Goal: Communication & Community: Answer question/provide support

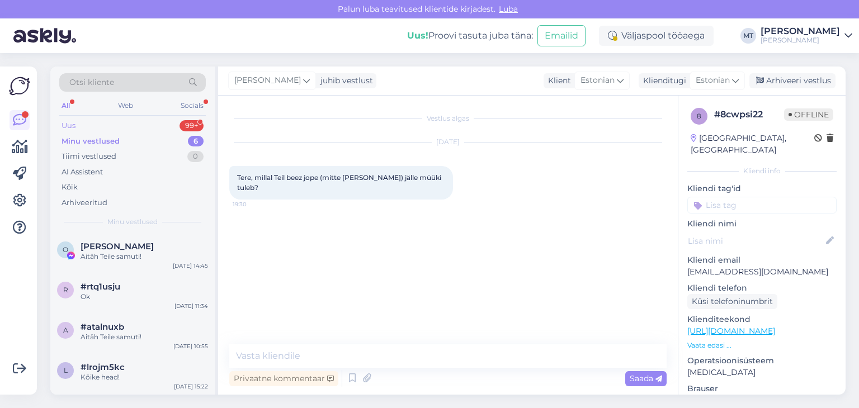
click at [73, 126] on div "Uus" at bounding box center [69, 125] width 14 height 11
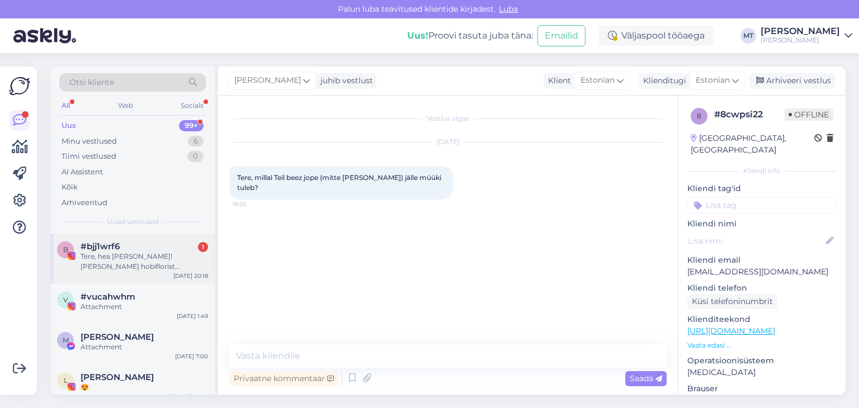
click at [99, 262] on div "Tere, hea [PERSON_NAME]! [PERSON_NAME] hobiflorist [PERSON_NAME] imearmsa laste…" at bounding box center [145, 262] width 128 height 20
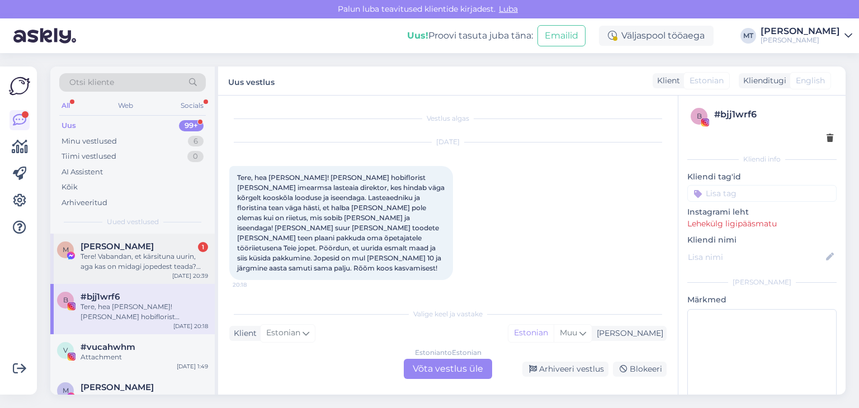
click at [89, 249] on span "[PERSON_NAME]" at bounding box center [117, 247] width 73 height 10
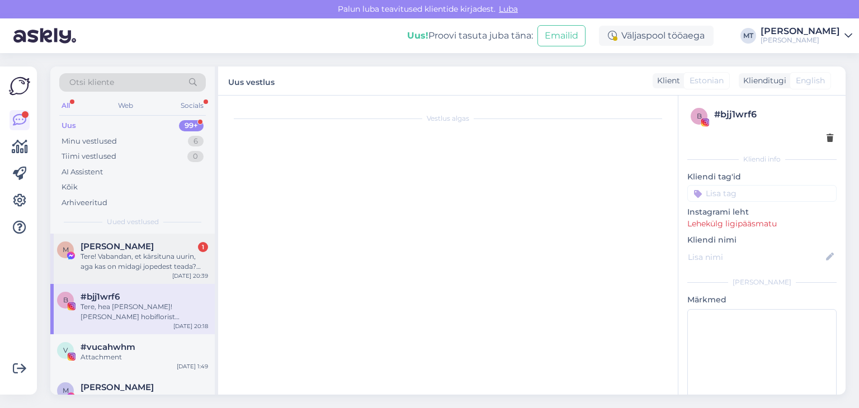
scroll to position [2986, 0]
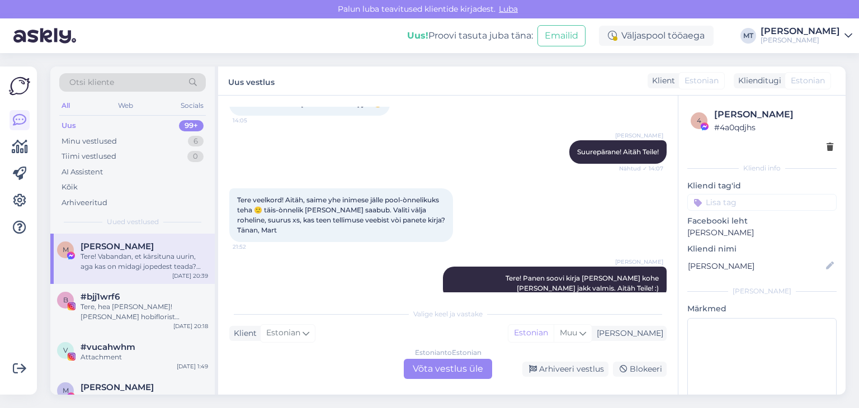
click at [462, 368] on div "Estonian to Estonian Võta vestlus üle" at bounding box center [448, 369] width 88 height 20
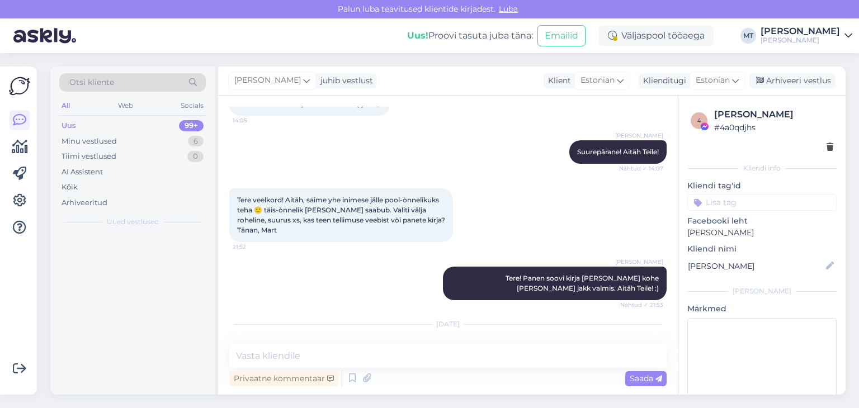
scroll to position [2945, 0]
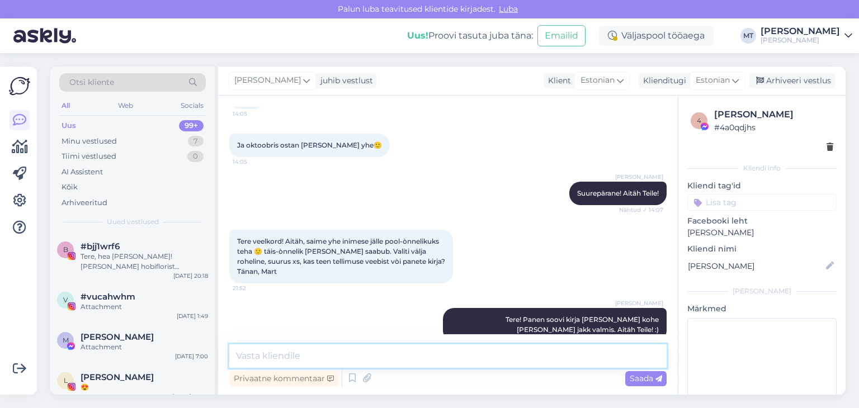
click at [350, 356] on textarea at bounding box center [447, 356] width 437 height 23
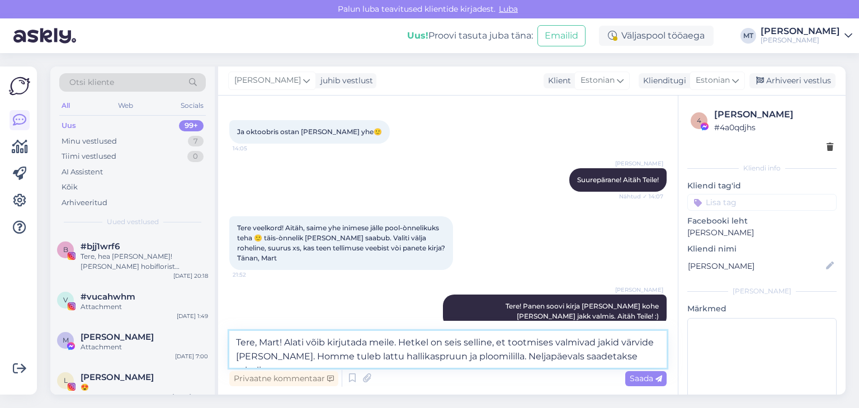
scroll to position [2971, 0]
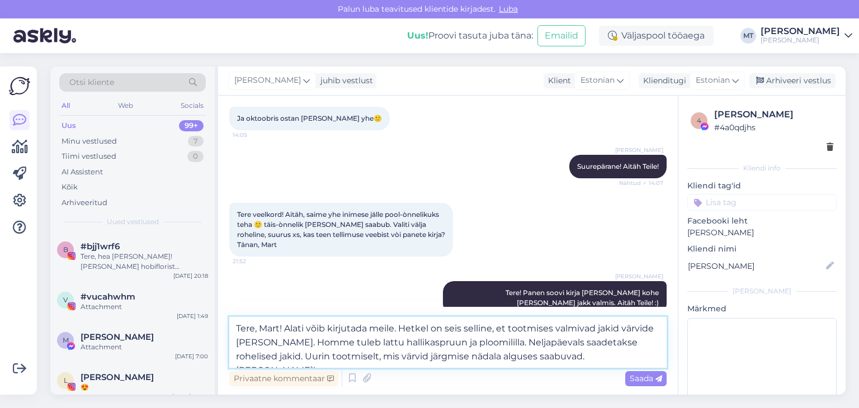
click at [512, 342] on textarea "Tere, Mart! Alati võib kirjutada meile. Hetkel on seis selline, et tootmises va…" at bounding box center [447, 342] width 437 height 51
click at [497, 341] on textarea "Tere, Mart! Alati võib kirjutada meile. Hetkel on seis selline, et tootmises va…" at bounding box center [447, 342] width 437 height 51
click at [535, 343] on textarea "Tere, Mart! Alati võib kirjutada meile. Hetkel on seis selline, et tootmises va…" at bounding box center [447, 342] width 437 height 51
click at [592, 357] on textarea "Tere, Mart! Alati võib kirjutada meile. Hetkel on seis selline, et tootmises va…" at bounding box center [447, 342] width 437 height 51
click at [660, 342] on textarea "Tere, Mart! Alati võib kirjutada meile. Hetkel on seis selline, et tootmises va…" at bounding box center [447, 342] width 437 height 51
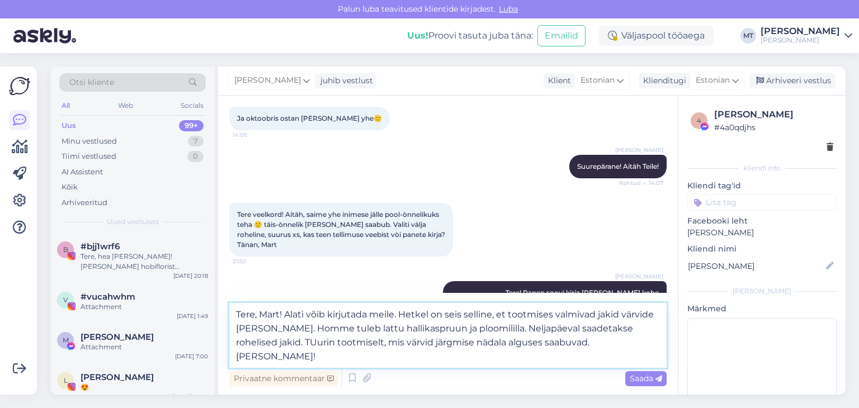
scroll to position [2985, 0]
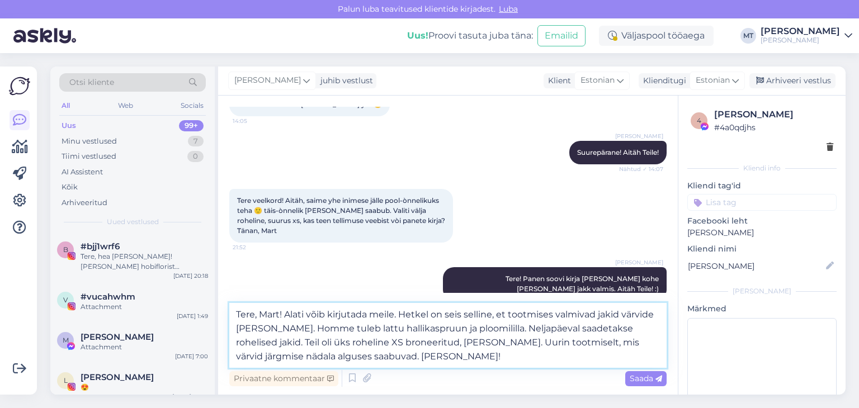
click at [320, 356] on textarea "Tere, Mart! Alati võib kirjutada meile. Hetkel on seis selline, et tootmises va…" at bounding box center [447, 335] width 437 height 65
click at [391, 357] on textarea "Tere, Mart! Alati võib kirjutada meile. Hetkel on seis selline, et tootmises va…" at bounding box center [447, 335] width 437 height 65
click at [398, 356] on textarea "Tere, Mart! Alati võib kirjutada meile. Hetkel on seis selline, et tootmises va…" at bounding box center [447, 335] width 437 height 65
drag, startPoint x: 418, startPoint y: 356, endPoint x: 410, endPoint y: 355, distance: 8.5
click at [410, 355] on textarea "Tere, Mart! Alati võib kirjutada meile. Hetkel on seis selline, et tootmises va…" at bounding box center [447, 335] width 437 height 65
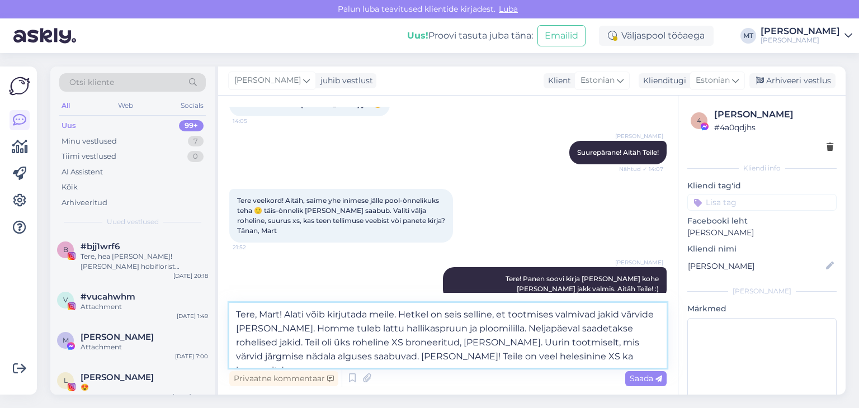
click at [542, 356] on textarea "Tere, Mart! Alati võib kirjutada meile. Hetkel on seis selline, et tootmises va…" at bounding box center [447, 335] width 437 height 65
click at [556, 358] on textarea "Tere, Mart! Alati võib kirjutada meile. Hetkel on seis selline, et tootmises va…" at bounding box center [447, 335] width 437 height 65
click at [571, 356] on textarea "Tere, Mart! Alati võib kirjutada meile. Hetkel on seis selline, et tootmises va…" at bounding box center [447, 335] width 437 height 65
drag, startPoint x: 331, startPoint y: 327, endPoint x: 308, endPoint y: 329, distance: 23.6
click at [308, 329] on textarea "Tere, Mart! Alati võib kirjutada meile. Hetkel on seis selline, et tootmises va…" at bounding box center [447, 335] width 437 height 65
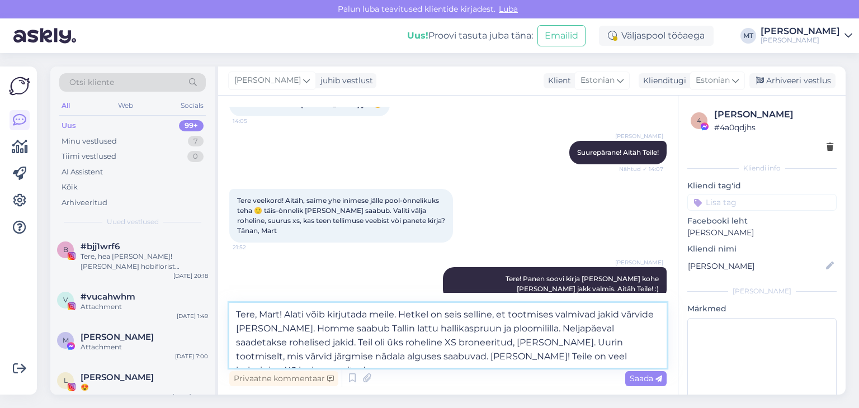
scroll to position [2986, 0]
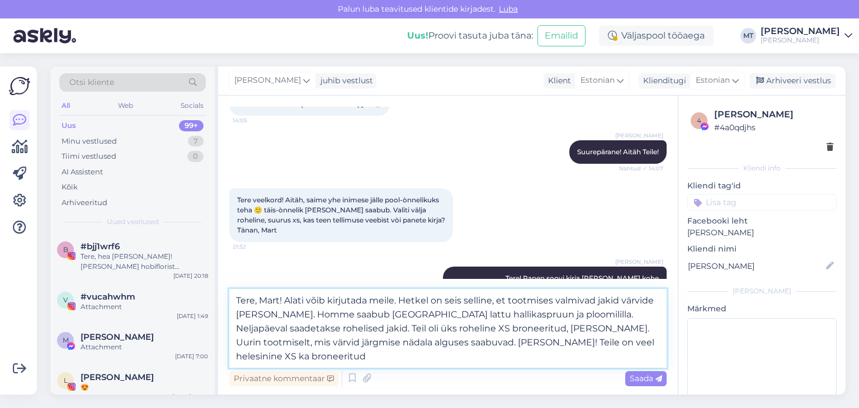
click at [304, 329] on textarea "Tere, Mart! Alati võib kirjutada meile. Hetkel on seis selline, et tootmises va…" at bounding box center [447, 328] width 437 height 79
click at [331, 327] on textarea "Tere, Mart! Alati võib kirjutada meile. Hetkel on seis selline, et tootmises va…" at bounding box center [447, 328] width 437 height 79
click at [333, 330] on textarea "Tere, Mart! Alati võib kirjutada meile. Hetkel on seis selline, et tootmises va…" at bounding box center [447, 328] width 437 height 79
click at [586, 341] on textarea "Tere, Mart! Alati võib kirjutada meile. Hetkel on seis selline, et tootmises va…" at bounding box center [447, 328] width 437 height 79
click at [632, 343] on textarea "Tere, Mart! Alati võib kirjutada meile. Hetkel on seis selline, et tootmises va…" at bounding box center [447, 328] width 437 height 79
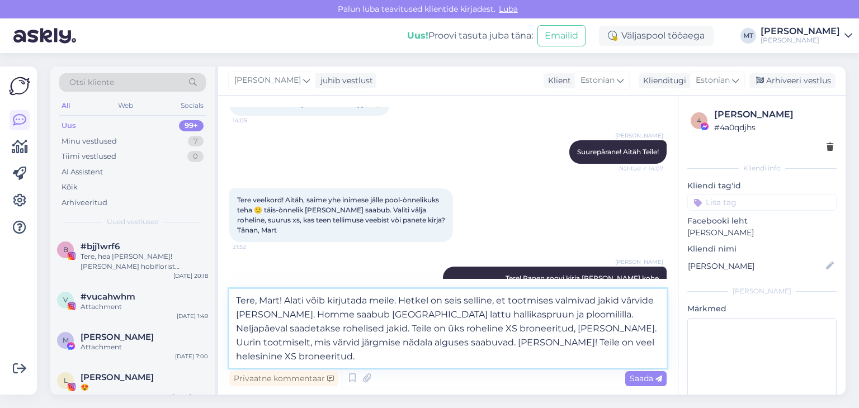
click at [563, 342] on textarea "Tere, Mart! Alati võib kirjutada meile. Hetkel on seis selline, et tootmises va…" at bounding box center [447, 328] width 437 height 79
drag, startPoint x: 512, startPoint y: 343, endPoint x: 493, endPoint y: 345, distance: 19.6
click at [493, 345] on textarea "Tere, Mart! Alati võib kirjutada meile. Hetkel on seis selline, et tootmises va…" at bounding box center [447, 328] width 437 height 79
drag, startPoint x: 647, startPoint y: 343, endPoint x: 595, endPoint y: 343, distance: 51.5
click at [595, 343] on textarea "Tere, Mart! Alati võib kirjutada meile. Hetkel on seis selline, et tootmises va…" at bounding box center [447, 328] width 437 height 79
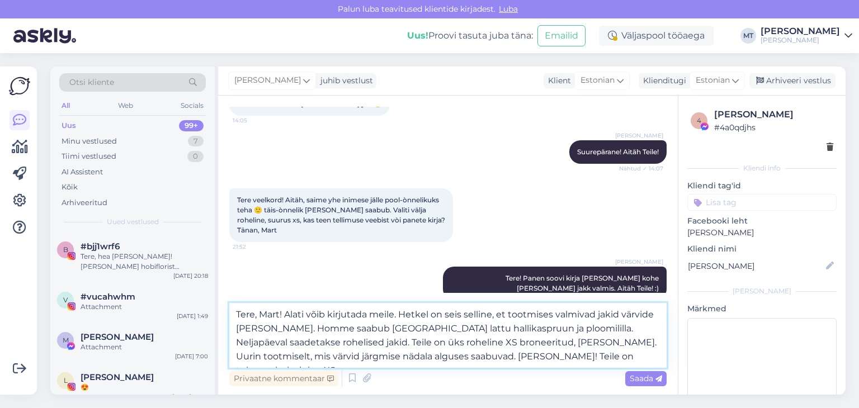
scroll to position [2985, 0]
click at [378, 329] on textarea "Tere, Mart! Alati võib kirjutada meile. Hetkel on seis selline, et tootmises va…" at bounding box center [447, 335] width 437 height 65
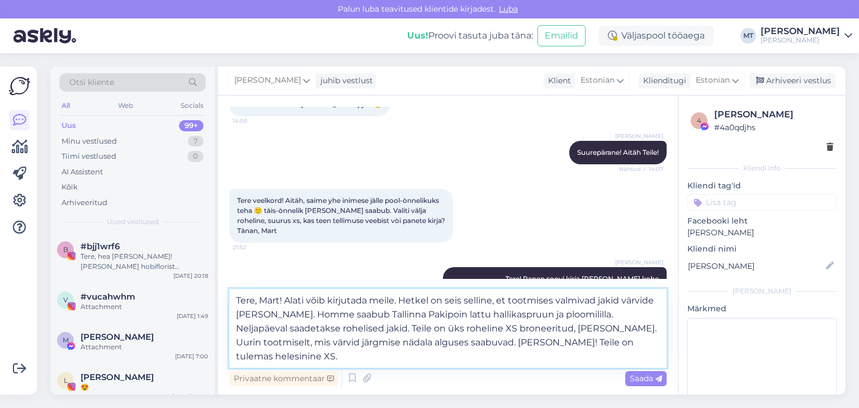
scroll to position [2986, 0]
drag, startPoint x: 409, startPoint y: 328, endPoint x: 398, endPoint y: 327, distance: 11.2
click at [395, 328] on textarea "Tere, Mart! Alati võib kirjutada meile. Hetkel on seis selline, et tootmises va…" at bounding box center [447, 328] width 437 height 79
click at [566, 343] on textarea "Tere, Mart! Alati võib kirjutada meile. Hetkel on seis selline, et tootmises va…" at bounding box center [447, 328] width 437 height 79
type textarea "Tere, Mart! Alati võib kirjutada meile. Hetkel on seis selline, et tootmises va…"
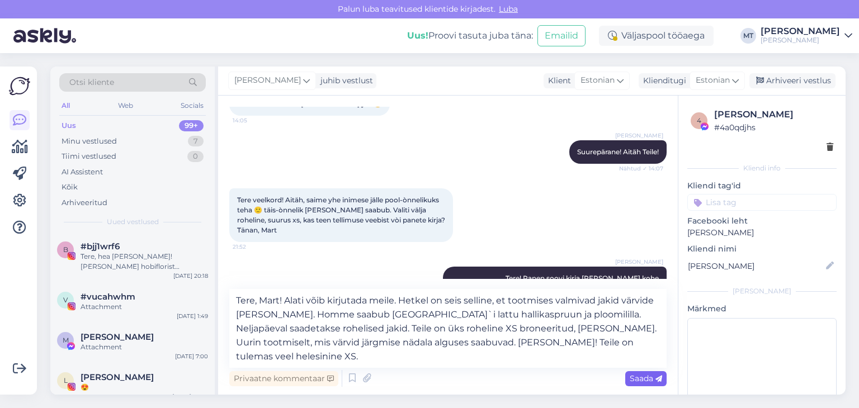
click at [648, 380] on span "Saada" at bounding box center [646, 379] width 32 height 10
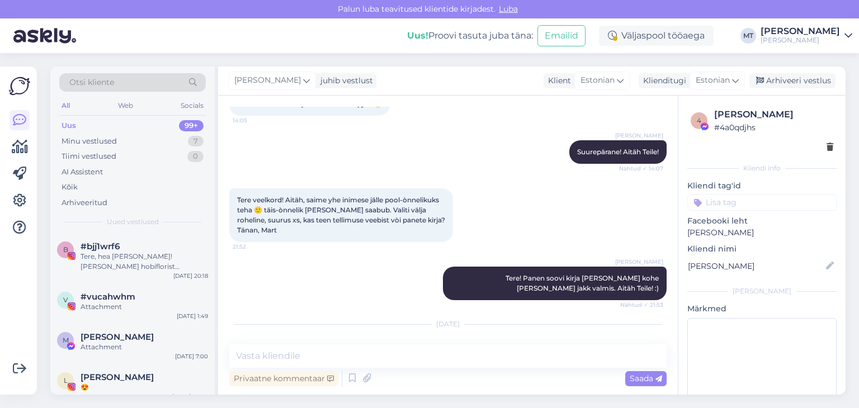
scroll to position [3053, 0]
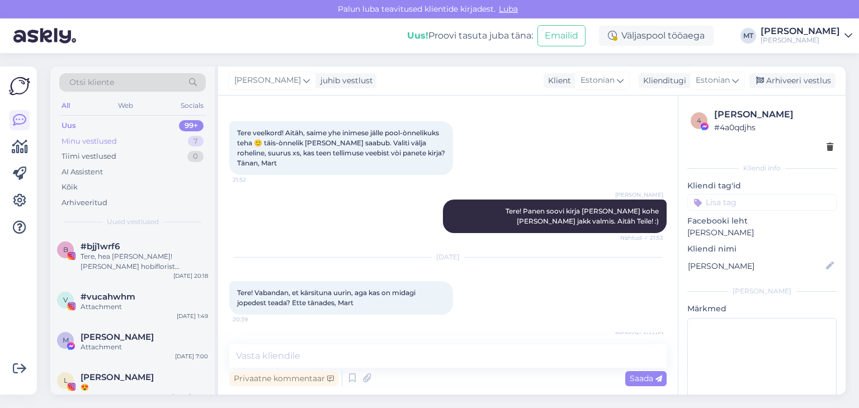
click at [107, 138] on div "Minu vestlused" at bounding box center [89, 141] width 55 height 11
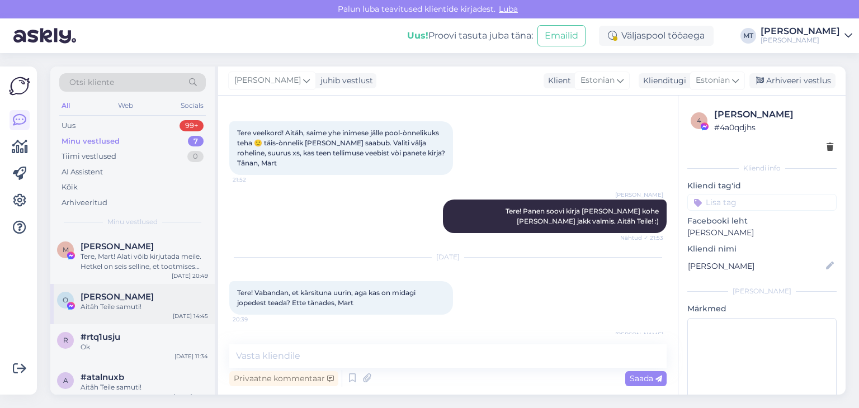
click at [108, 305] on div "Aitäh Teile samuti!" at bounding box center [145, 307] width 128 height 10
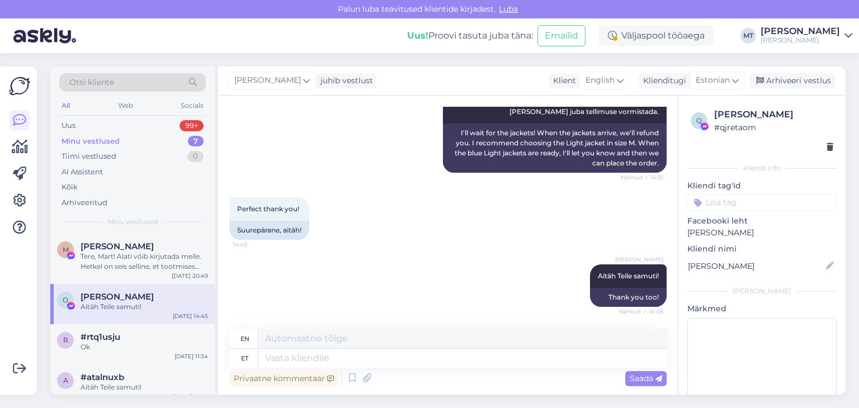
scroll to position [2311, 0]
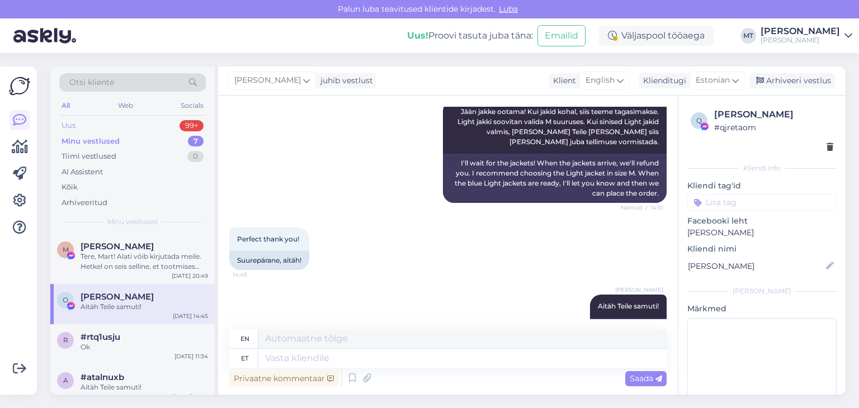
click at [72, 123] on div "Uus" at bounding box center [69, 125] width 14 height 11
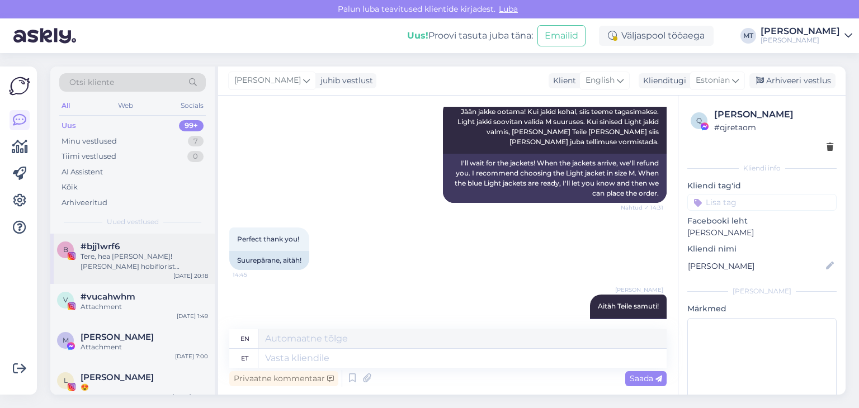
click at [123, 260] on div "Tere, hea [PERSON_NAME]! [PERSON_NAME] hobiflorist [PERSON_NAME] imearmsa laste…" at bounding box center [145, 262] width 128 height 20
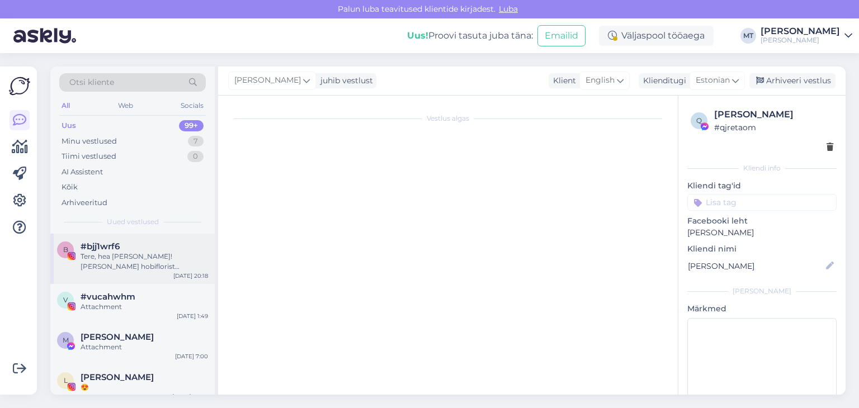
scroll to position [0, 0]
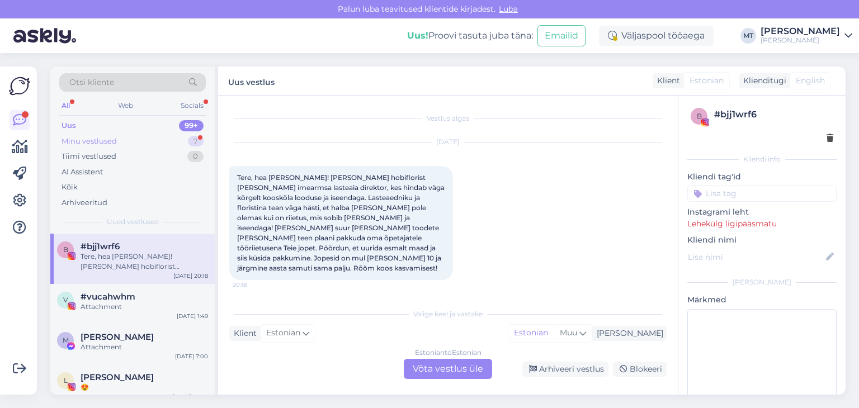
click at [81, 139] on div "Minu vestlused" at bounding box center [89, 141] width 55 height 11
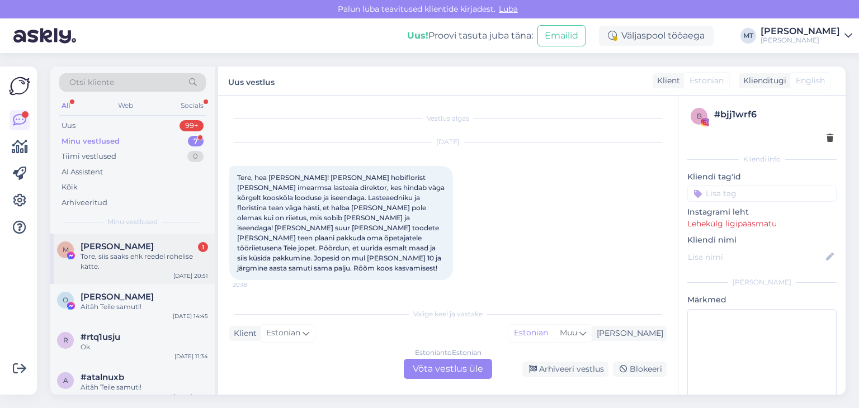
click at [123, 261] on div "Tore, siis saaks ehk reedel rohelise kätte." at bounding box center [145, 262] width 128 height 20
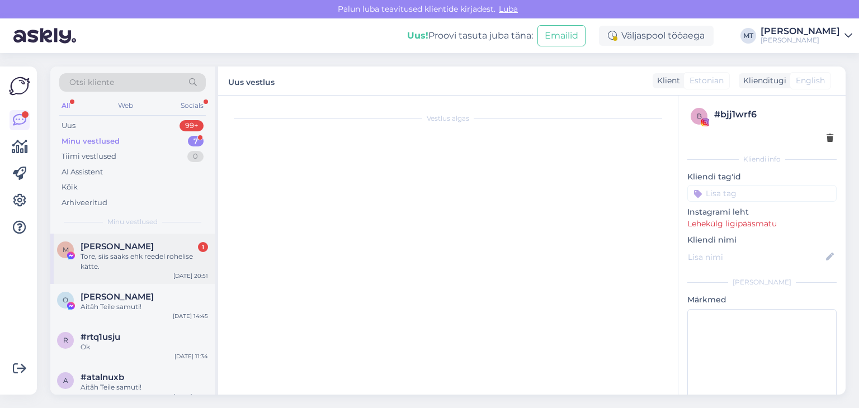
scroll to position [3101, 0]
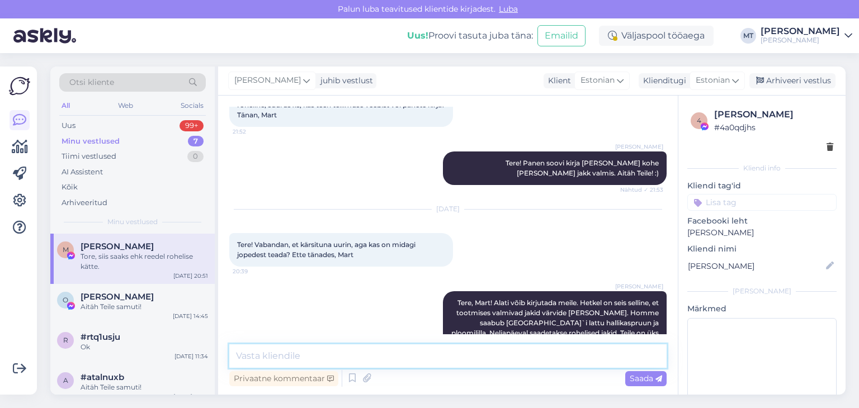
click at [303, 355] on textarea at bounding box center [447, 356] width 437 height 23
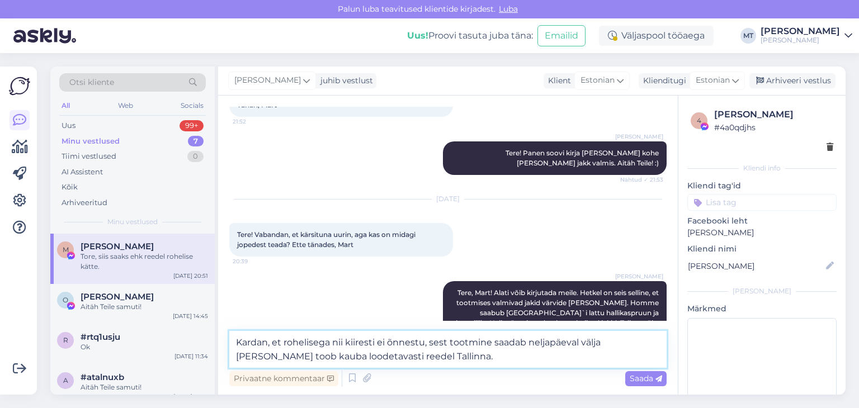
scroll to position [3115, 0]
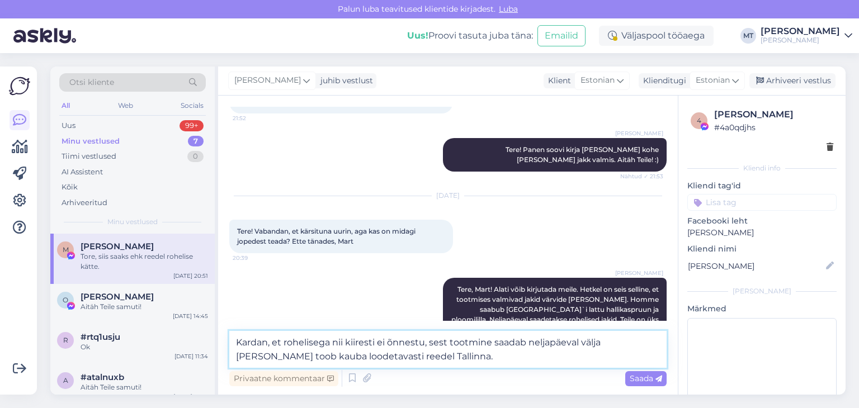
click at [423, 359] on textarea "Kardan, et rohelisega nii kiiresti ei õnnestu, sest tootmine saadab neljapäeval…" at bounding box center [447, 349] width 437 height 37
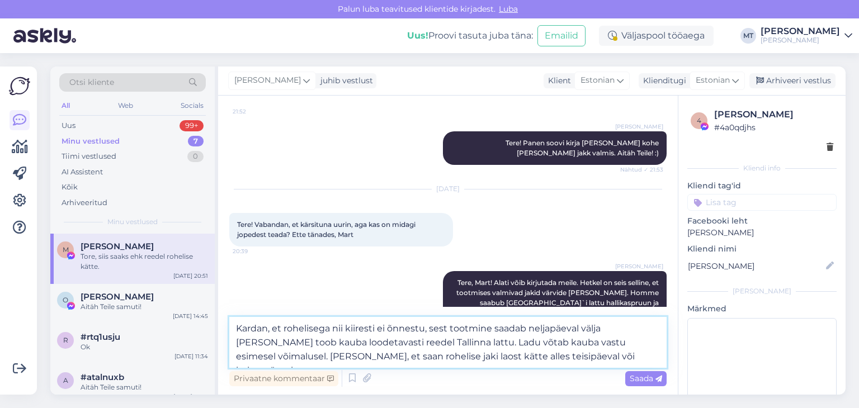
scroll to position [3128, 0]
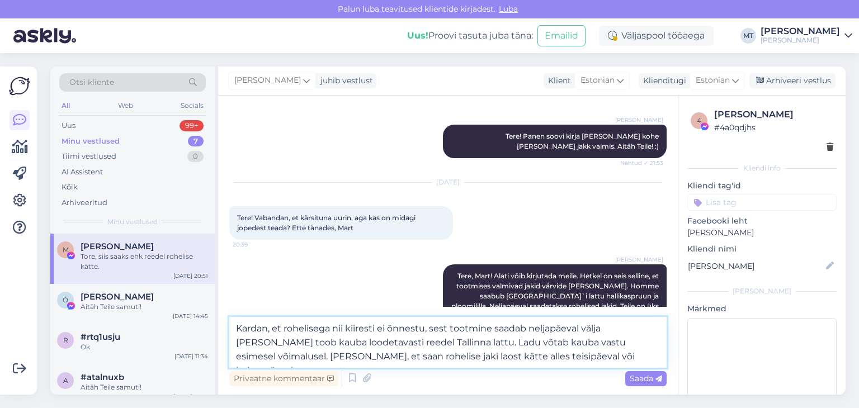
click at [529, 326] on textarea "Kardan, et rohelisega nii kiiresti ei õnnestu, sest tootmine saadab neljapäeval…" at bounding box center [447, 342] width 437 height 51
type textarea "Kardan, et rohelisega nii kiiresti ei õnnestu, sest tootmine saadab kauba nelja…"
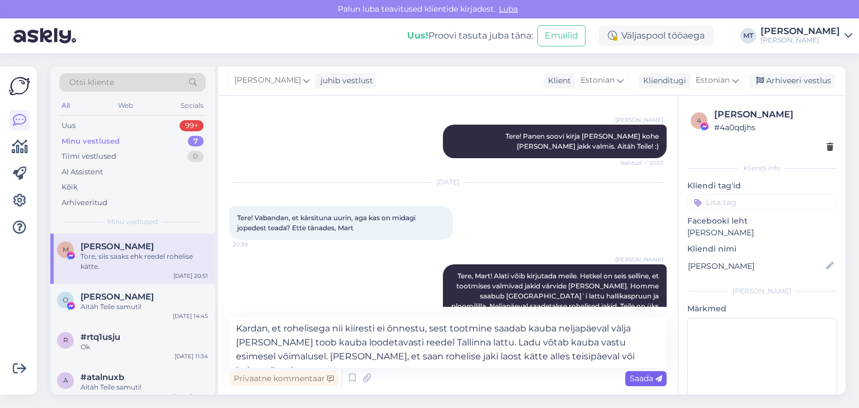
click at [637, 383] on div "Saada" at bounding box center [645, 378] width 41 height 15
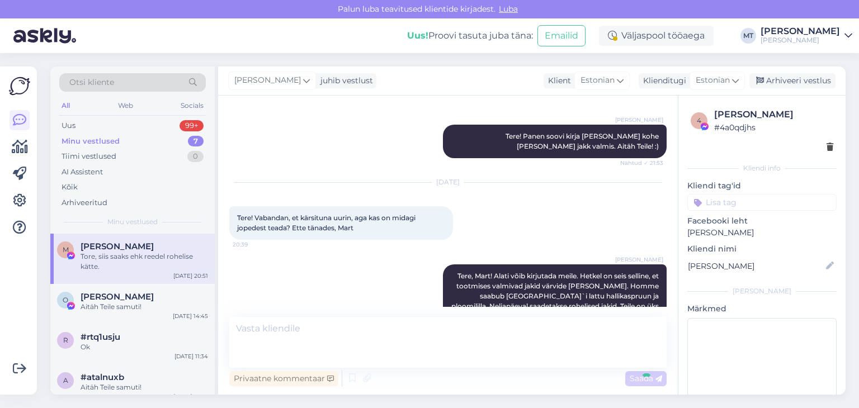
scroll to position [3190, 0]
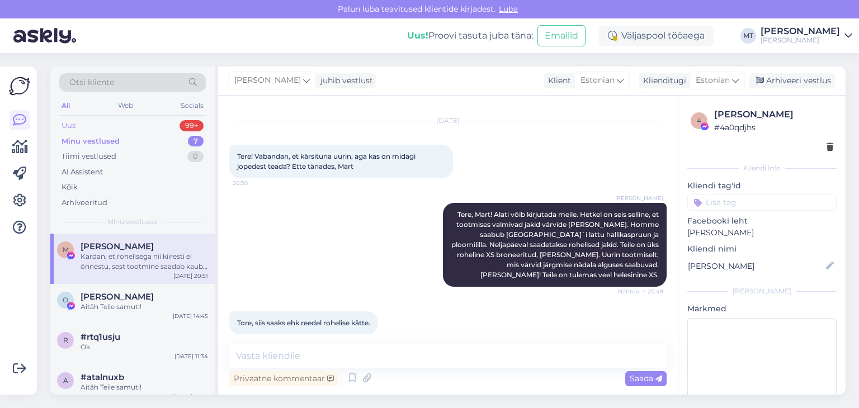
click at [74, 126] on div "Uus" at bounding box center [69, 125] width 14 height 11
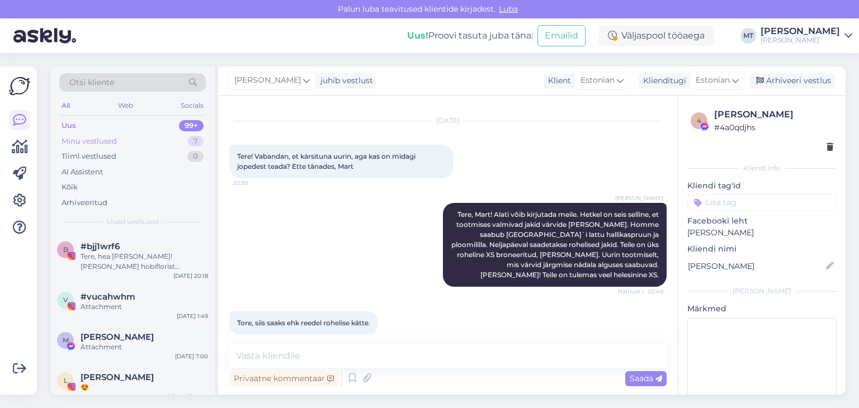
click at [119, 142] on div "Minu vestlused 7" at bounding box center [132, 142] width 147 height 16
